Goal: Transaction & Acquisition: Purchase product/service

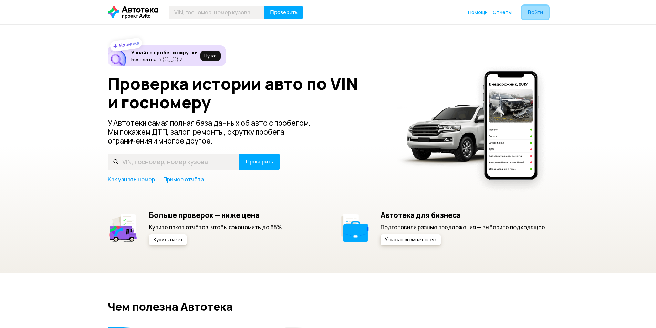
click at [534, 8] on button "Войти" at bounding box center [535, 13] width 27 height 14
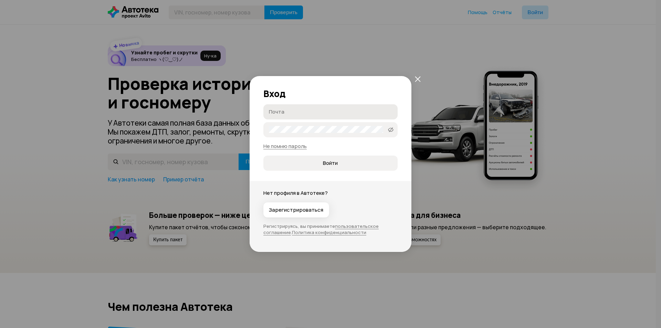
click at [286, 112] on input "Почта" at bounding box center [331, 111] width 125 height 7
type input "[EMAIL_ADDRESS][DOMAIN_NAME]"
click at [326, 161] on span "Войти" at bounding box center [330, 163] width 15 height 7
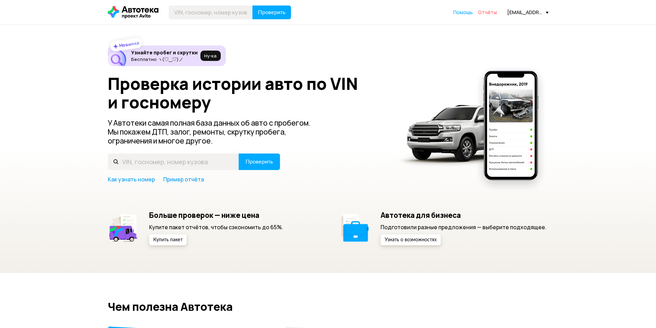
click at [490, 15] on span "Отчёты" at bounding box center [487, 12] width 19 height 7
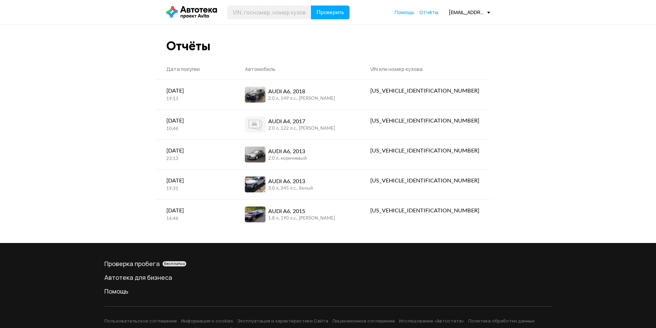
click at [189, 13] on icon at bounding box center [191, 12] width 51 height 12
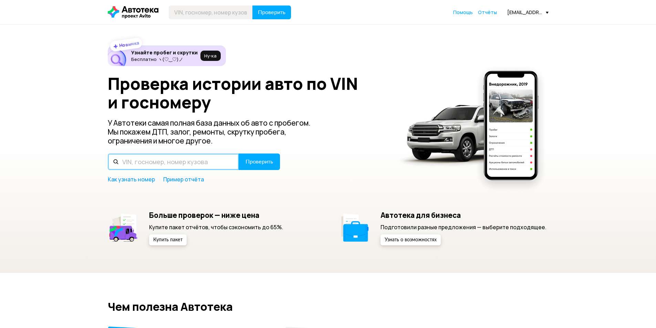
click at [148, 165] on input "text" at bounding box center [173, 162] width 131 height 17
click at [174, 160] on input "text" at bounding box center [173, 162] width 131 height 17
paste input "[US_VEHICLE_IDENTIFICATION_NUMBER]"
type input "[US_VEHICLE_IDENTIFICATION_NUMBER]"
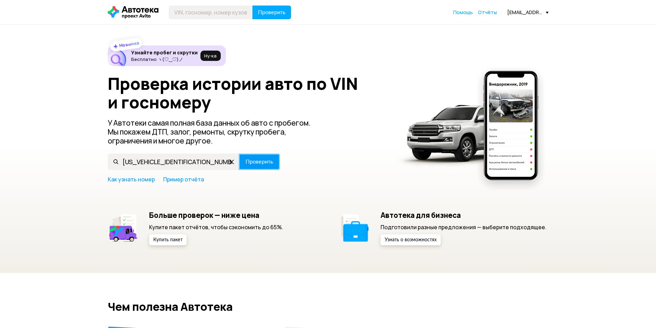
click at [255, 161] on span "Проверить" at bounding box center [260, 162] width 28 height 6
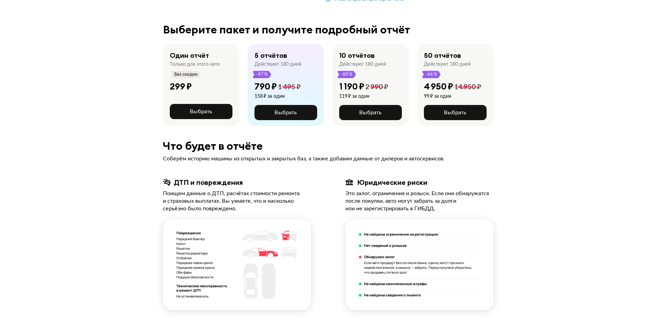
scroll to position [172, 0]
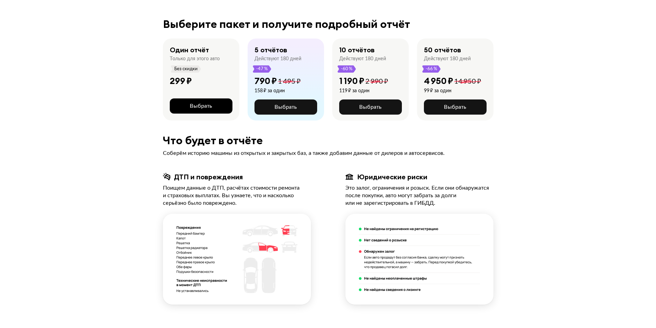
click at [198, 103] on span "Выбрать" at bounding box center [201, 106] width 22 height 6
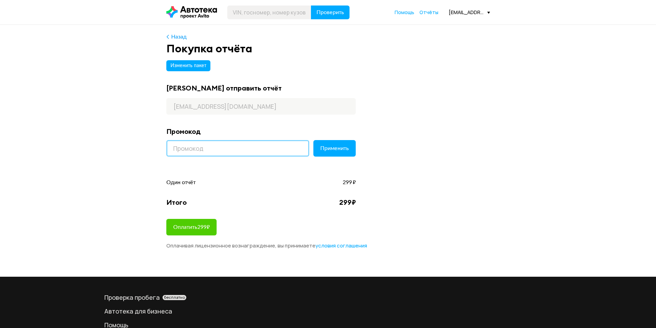
click at [204, 148] on input at bounding box center [237, 148] width 143 height 17
paste input "LETSGO"
type input "LETSGO"
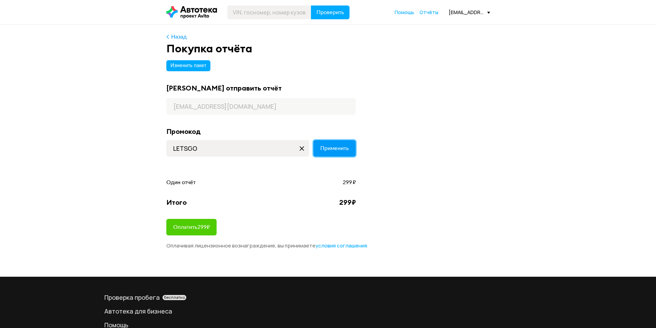
click at [335, 146] on span "Применить" at bounding box center [334, 149] width 29 height 6
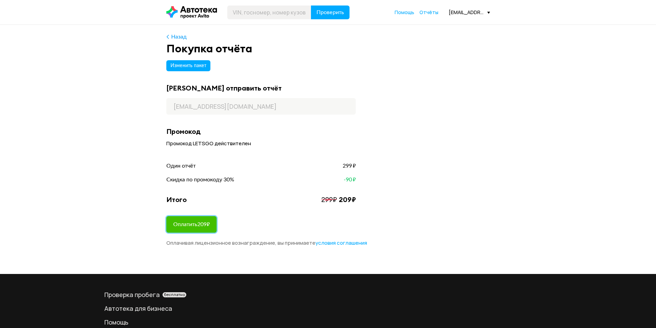
click at [199, 224] on span "Оплатить 209 ₽" at bounding box center [191, 225] width 37 height 6
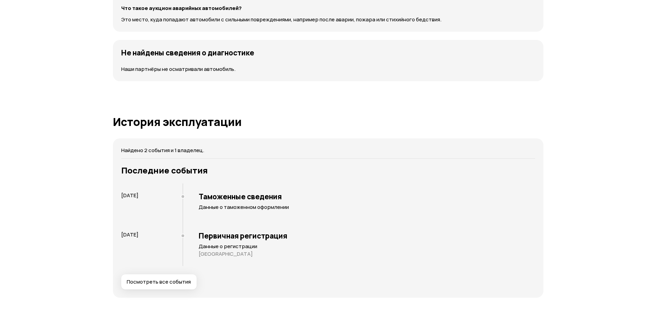
scroll to position [930, 0]
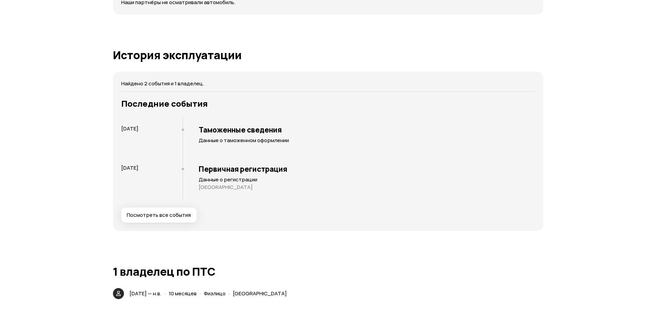
click at [154, 217] on span "Посмотреть все события" at bounding box center [159, 215] width 64 height 7
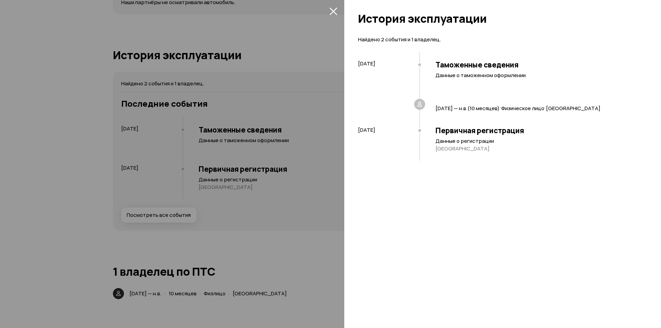
click at [331, 11] on icon "закрыть" at bounding box center [334, 11] width 8 height 8
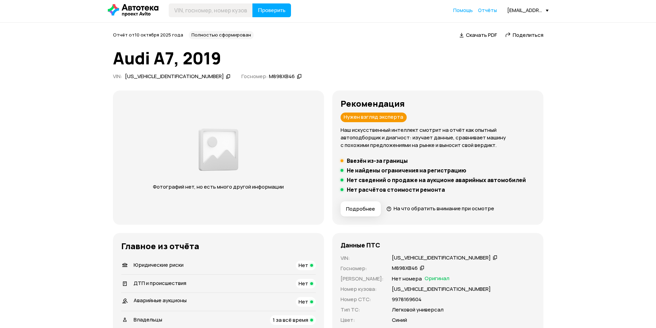
scroll to position [0, 0]
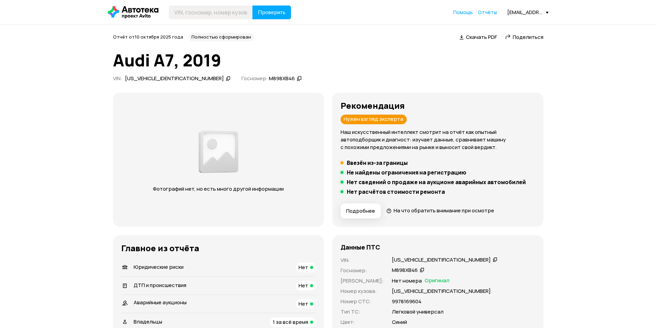
click at [476, 40] on span "Скачать PDF" at bounding box center [481, 36] width 31 height 7
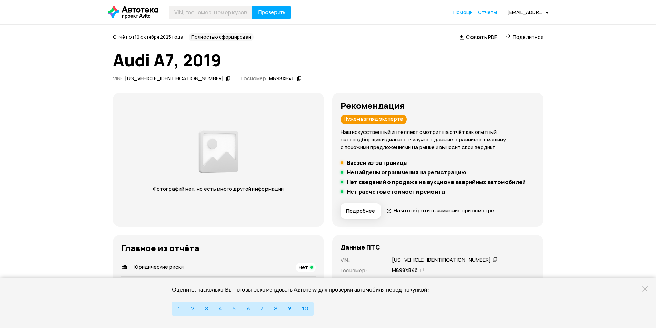
click at [646, 290] on icon at bounding box center [645, 290] width 6 height 6
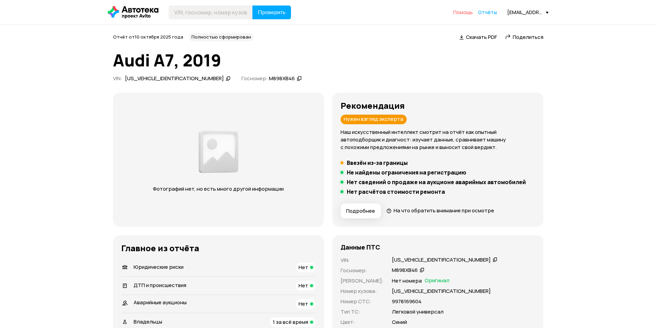
click at [462, 10] on span "Помощь" at bounding box center [463, 12] width 20 height 7
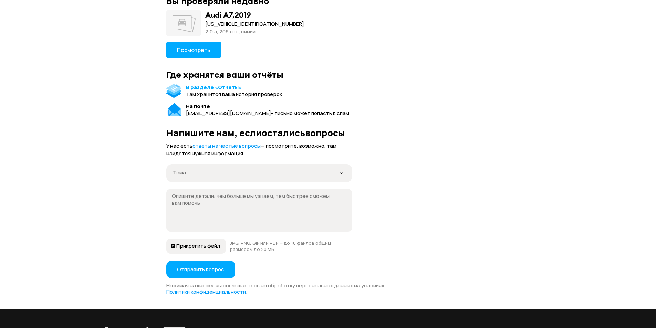
scroll to position [69, 0]
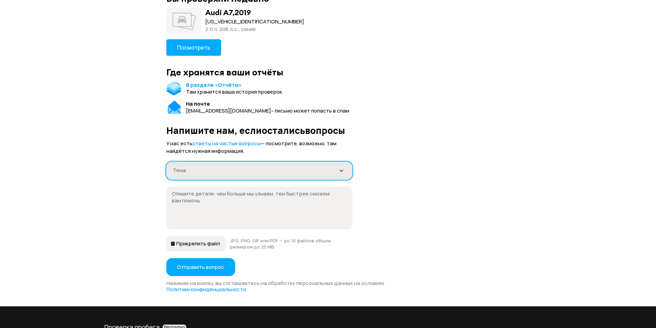
click at [226, 171] on div "Тема" at bounding box center [255, 170] width 165 height 7
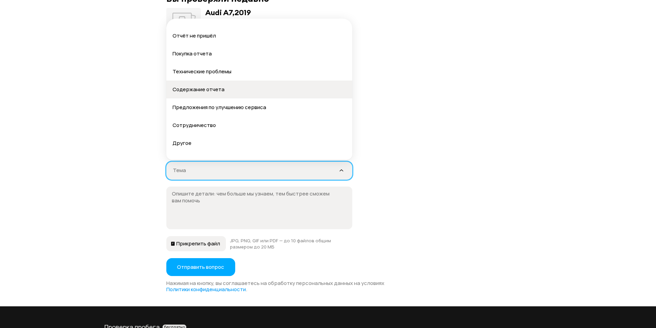
click at [205, 93] on div "Содержание отчета" at bounding box center [260, 89] width 174 height 7
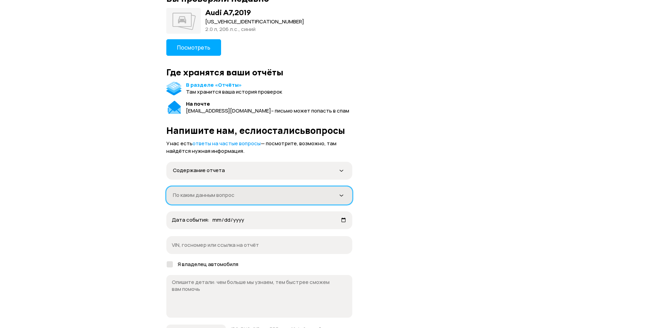
click at [210, 196] on div "По каким данным вопрос" at bounding box center [255, 195] width 165 height 7
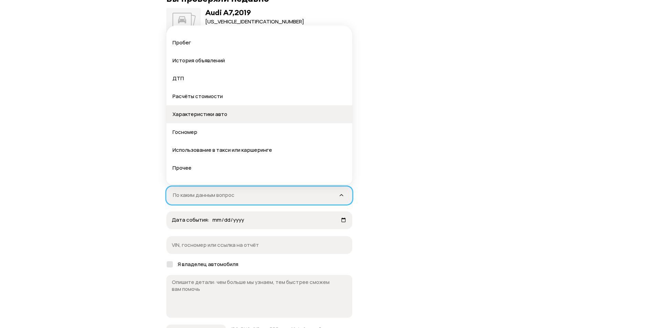
click at [190, 113] on div "Характеристики авто" at bounding box center [260, 114] width 174 height 7
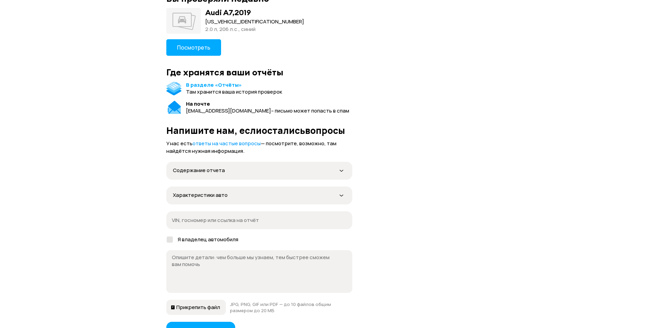
click at [218, 222] on input "VIN, госномер или ссылка на отчёт" at bounding box center [259, 220] width 175 height 7
paste input "E:\!Disk Maxtor\Disc E\Audi\Audi A6 C8\Подбор\A6 C8 за 28500\Audi A6 C8 13.11"
type input "E"
click at [453, 271] on form "У нас есть ответы на частые вопросы — посмотрите, возможно, там найдётся нужная…" at bounding box center [328, 248] width 324 height 217
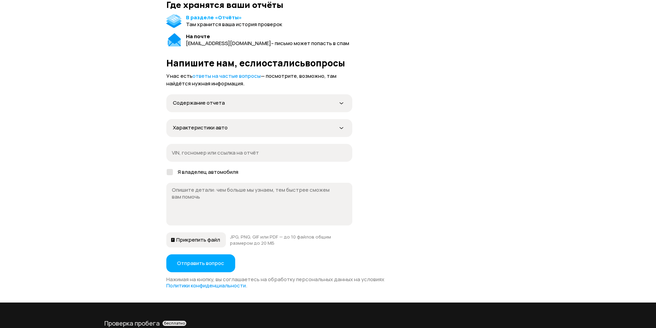
scroll to position [132, 0]
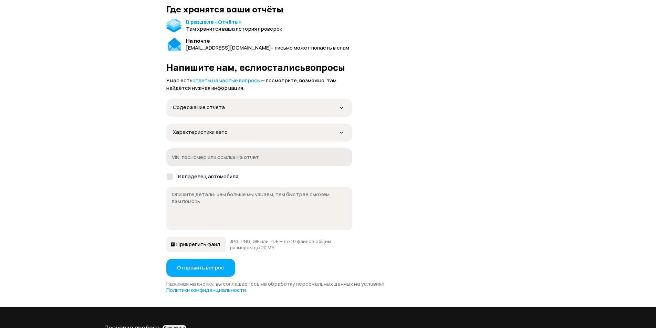
click at [194, 159] on input "VIN, госномер или ссылка на отчёт" at bounding box center [259, 157] width 175 height 7
paste input "[US_VEHICLE_IDENTIFICATION_NUMBER]"
type input "[US_VEHICLE_IDENTIFICATION_NUMBER]"
click at [173, 177] on div at bounding box center [170, 177] width 6 height 6
click at [171, 177] on input "Я владелец автомобиля" at bounding box center [168, 175] width 4 height 4
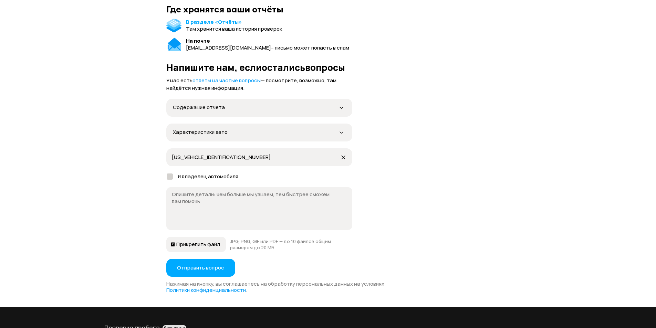
checkbox input "true"
click at [217, 206] on textarea at bounding box center [255, 208] width 167 height 34
type textarea "М"
type textarea "В отчете указана модель автомобиля Audi A7. По факту модель автомобиля Audi A6"
click at [192, 266] on span "Отправить вопрос" at bounding box center [200, 268] width 47 height 7
